Goal: Navigation & Orientation: Find specific page/section

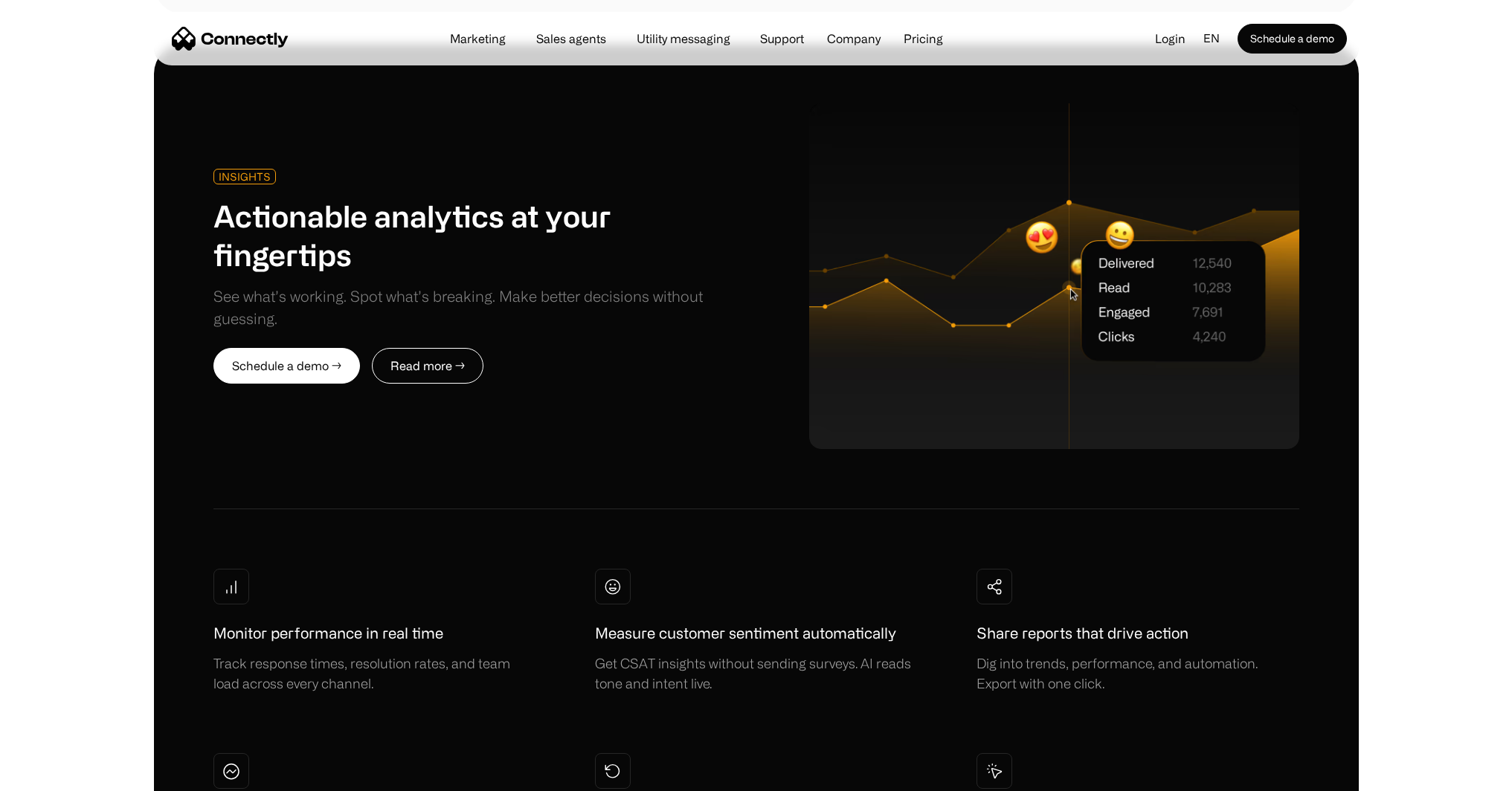
scroll to position [3861, 0]
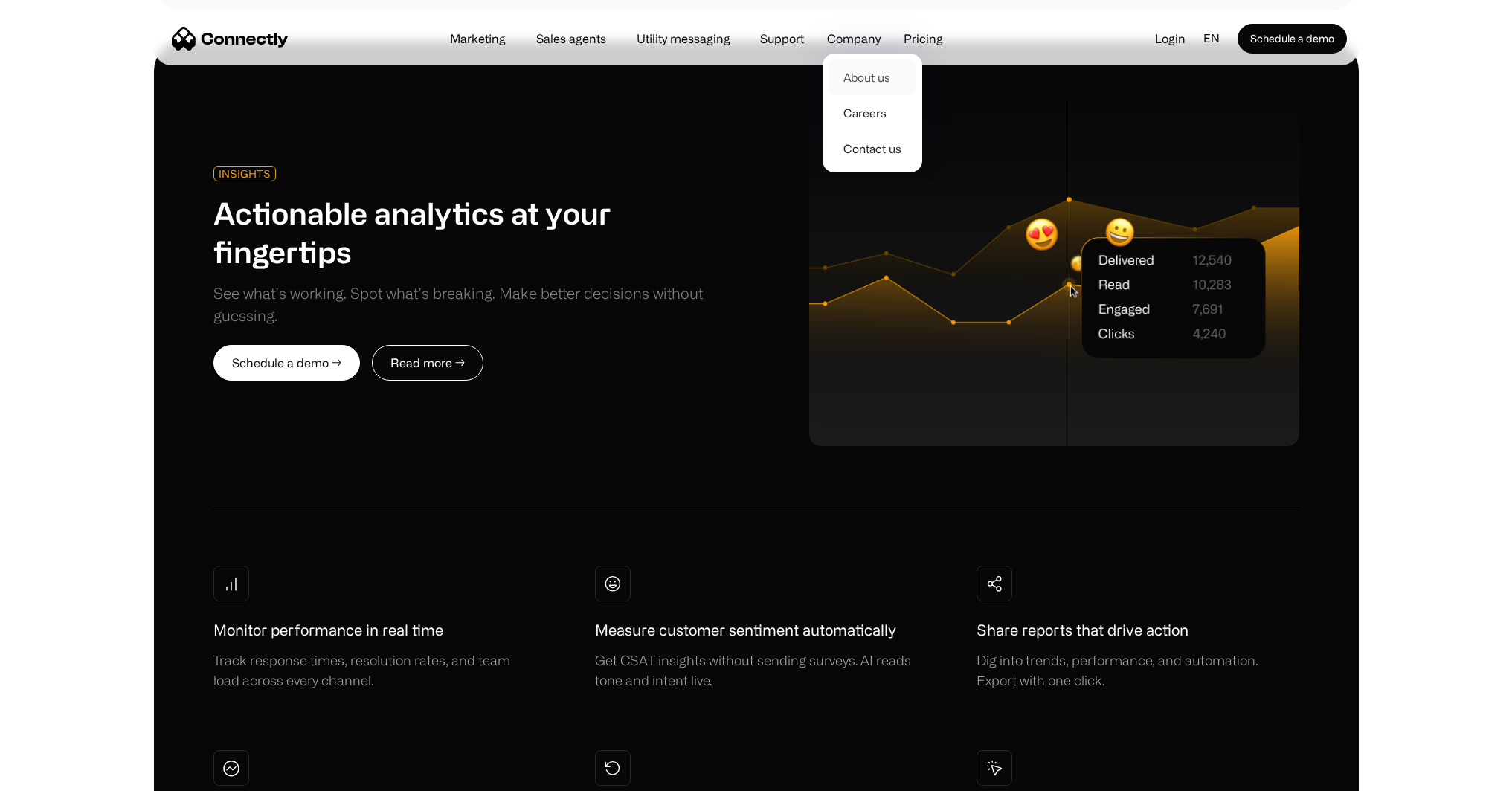
click at [858, 79] on link "About us" at bounding box center [872, 77] width 88 height 35
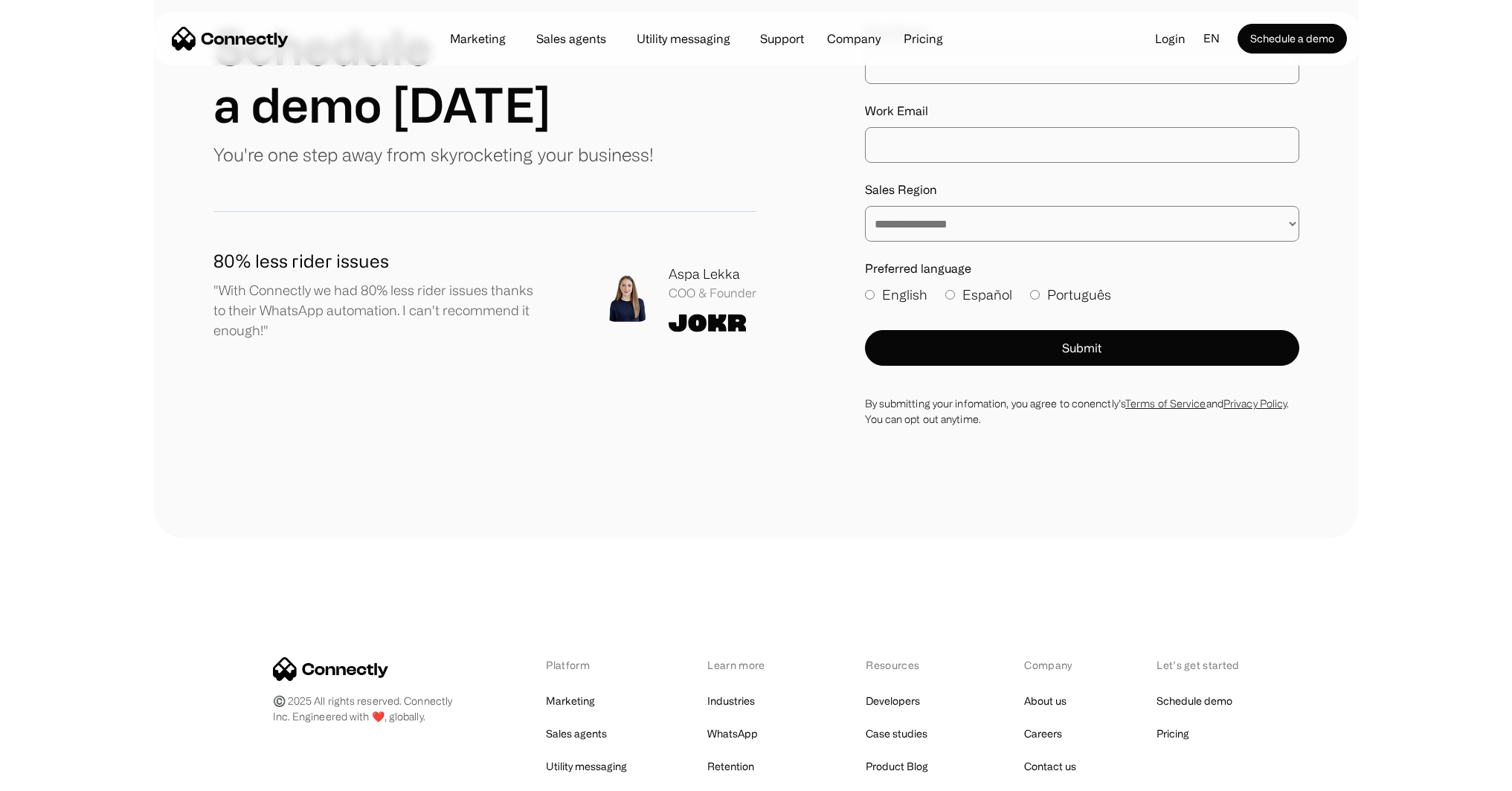
scroll to position [2086, 0]
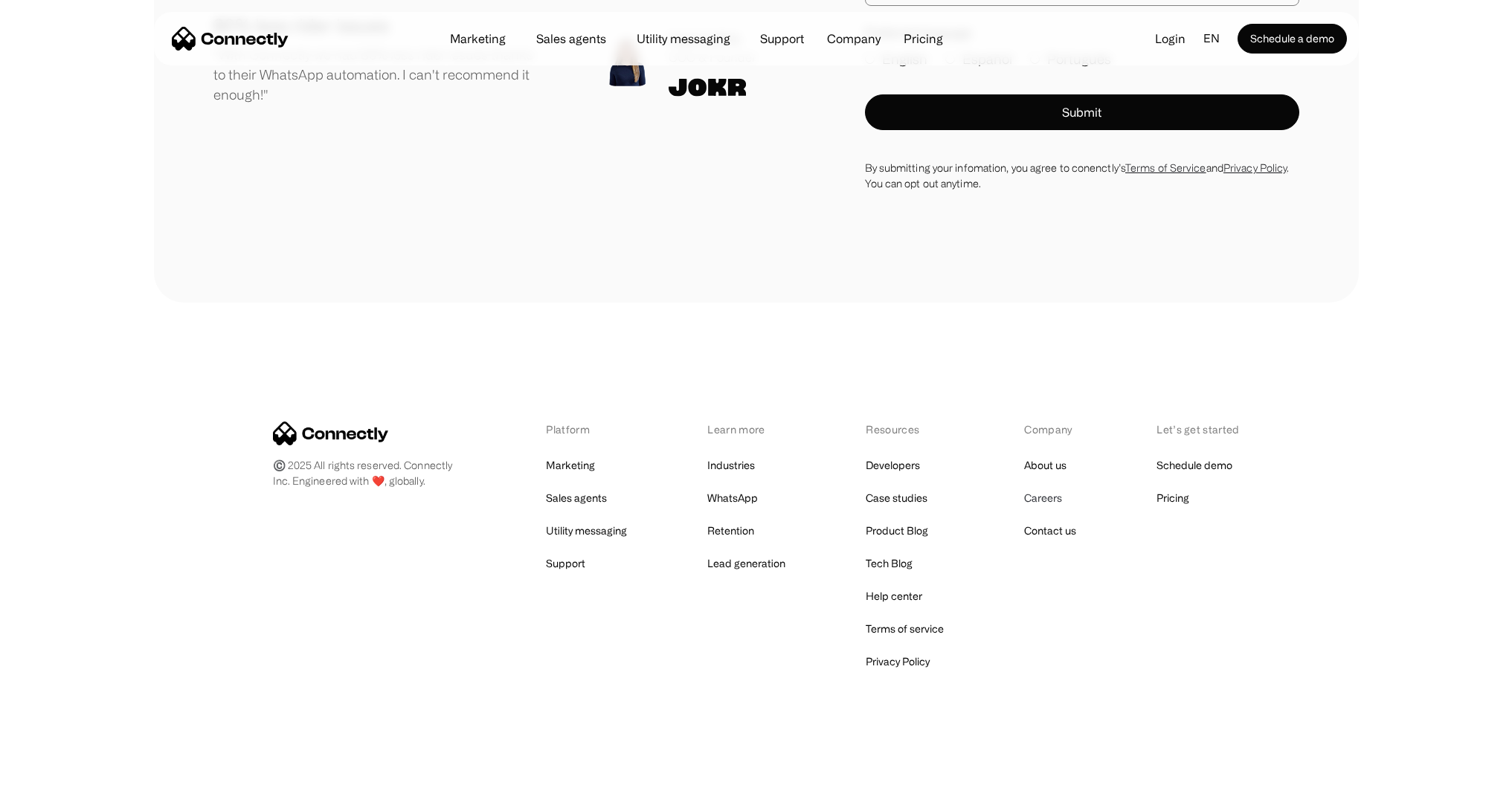
click at [1028, 497] on link "Careers" at bounding box center [1043, 498] width 38 height 20
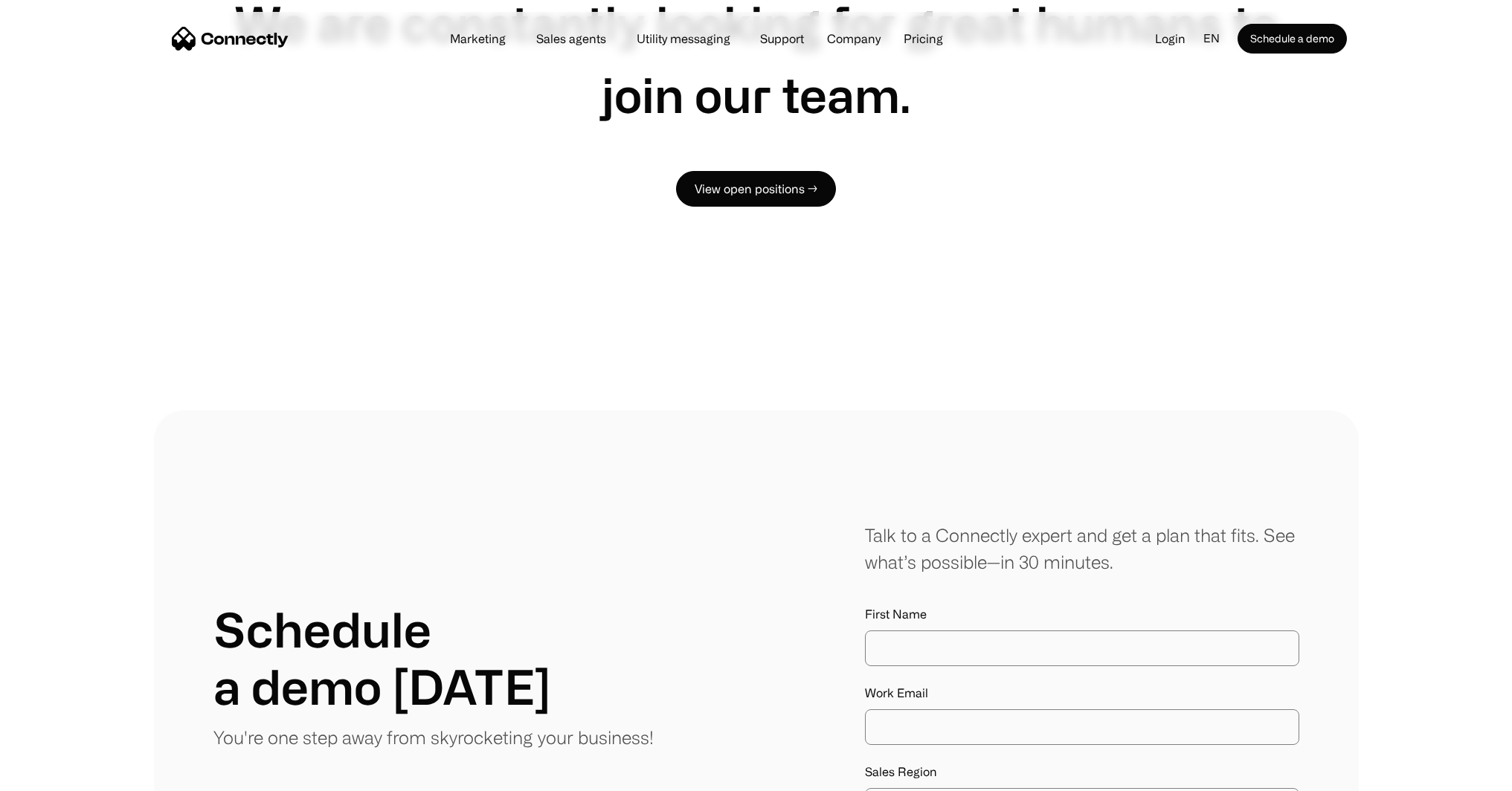
scroll to position [2839, 0]
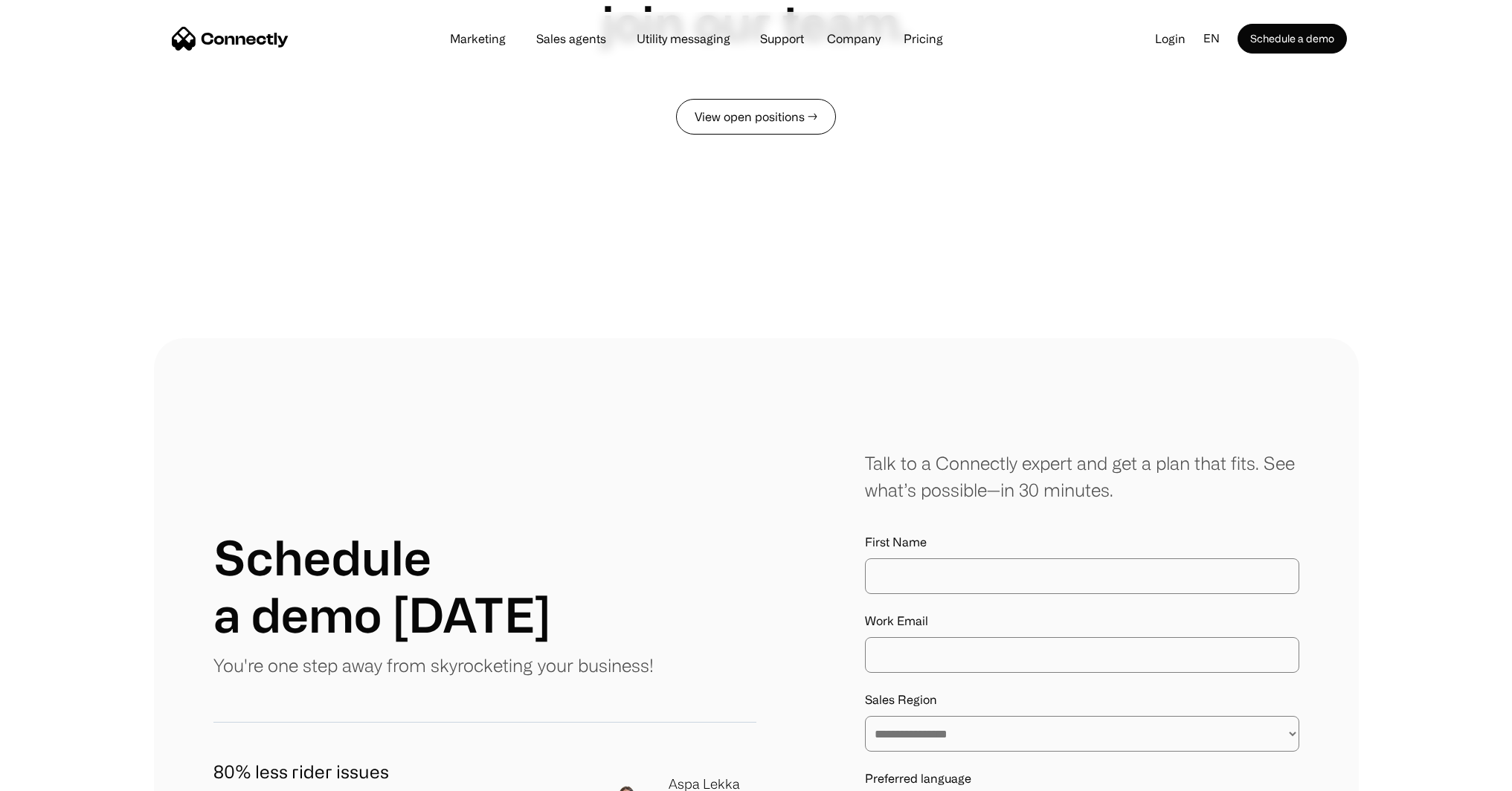
click at [748, 122] on link "View open positions →" at bounding box center [756, 117] width 160 height 35
